Goal: Navigation & Orientation: Find specific page/section

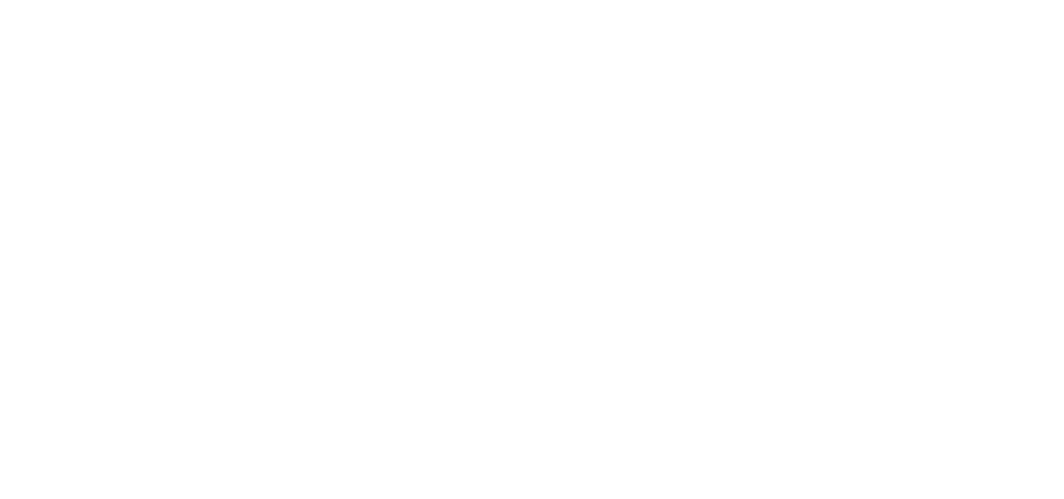
select select
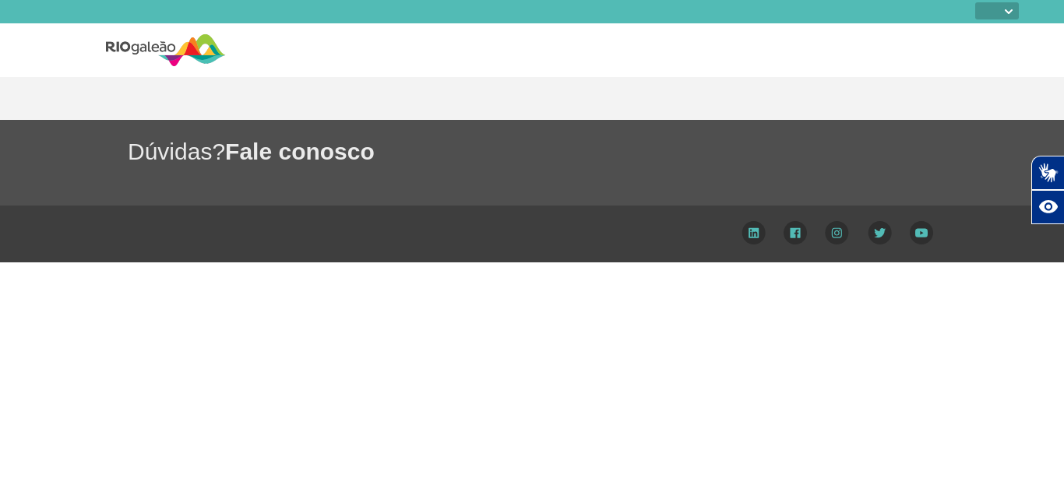
select select
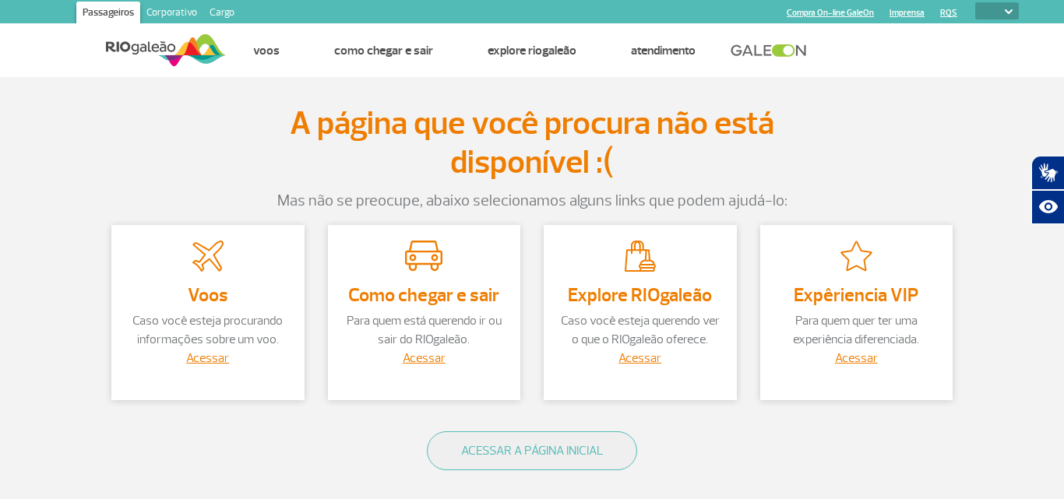
click at [905, 60] on ul "Página inicial Voos Como chegar e sair Explore RIOgaleão Atendimento" at bounding box center [622, 50] width 793 height 53
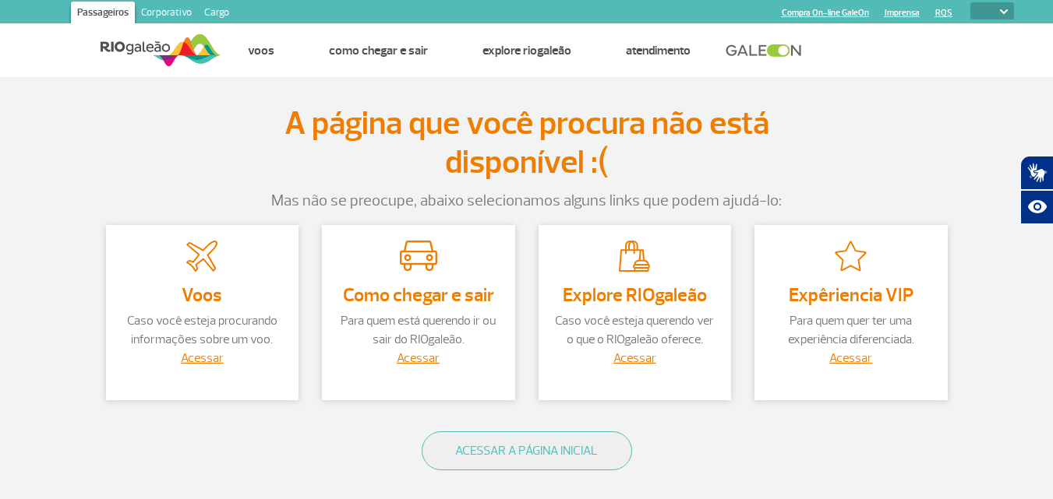
click at [1005, 11] on img at bounding box center [1004, 11] width 8 height 5
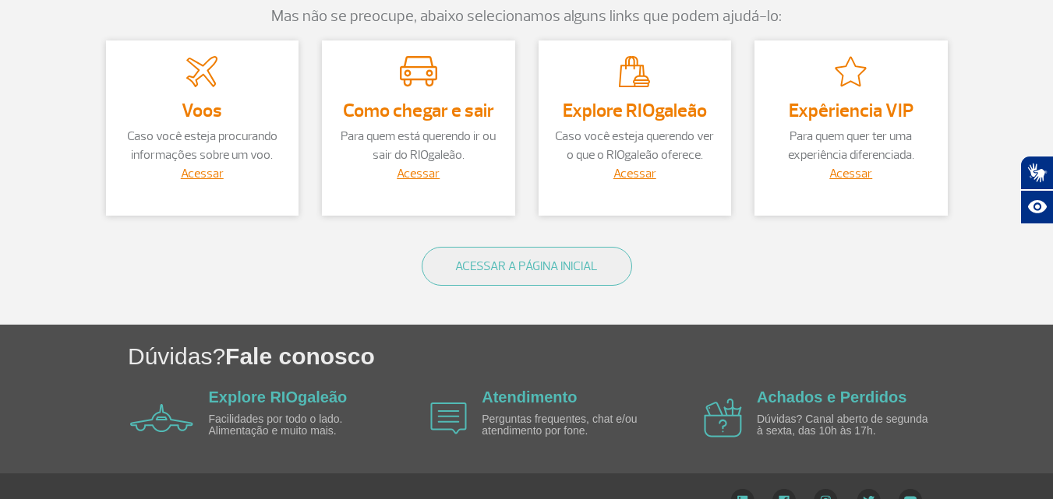
scroll to position [216, 0]
